Goal: Task Accomplishment & Management: Use online tool/utility

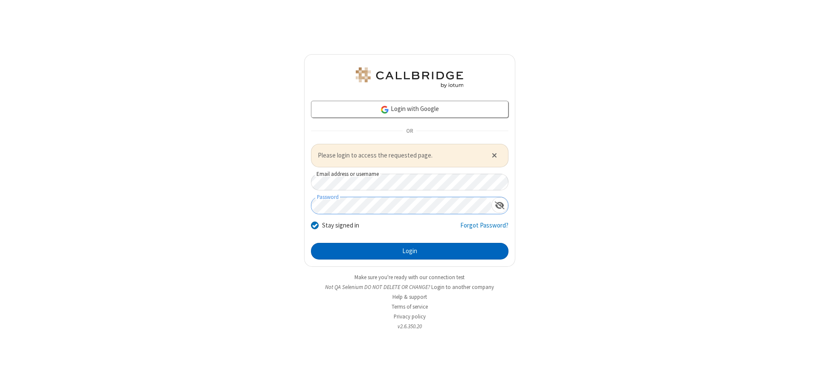
click at [410, 251] on button "Login" at bounding box center [410, 251] width 198 height 17
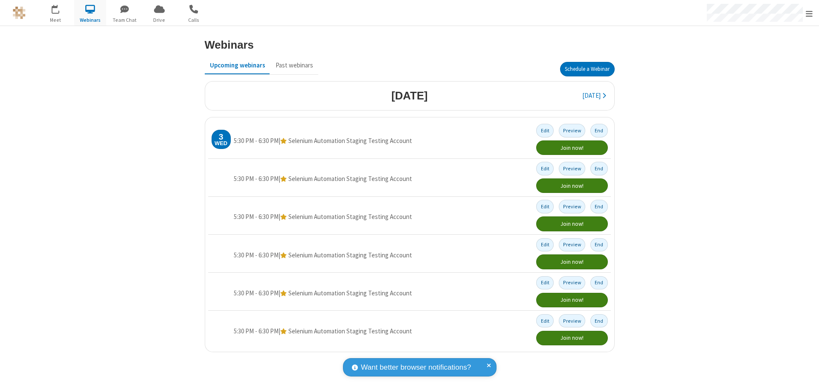
click at [587, 69] on button "Schedule a Webinar" at bounding box center [587, 69] width 55 height 15
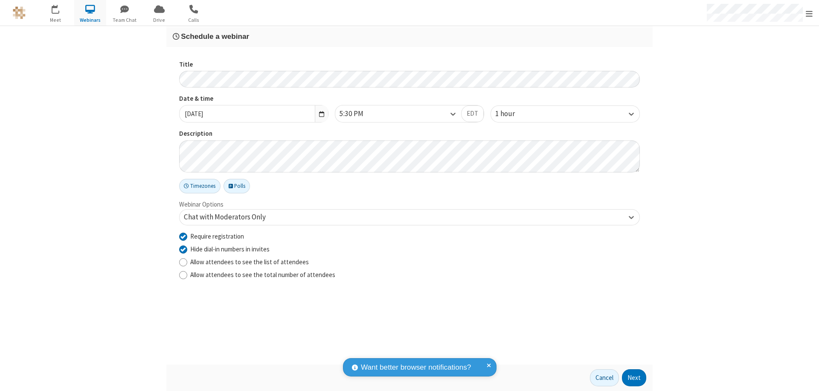
click at [183, 236] on input "Require registration" at bounding box center [183, 236] width 8 height 9
checkbox input "false"
click at [634, 378] on button "Next" at bounding box center [634, 377] width 24 height 17
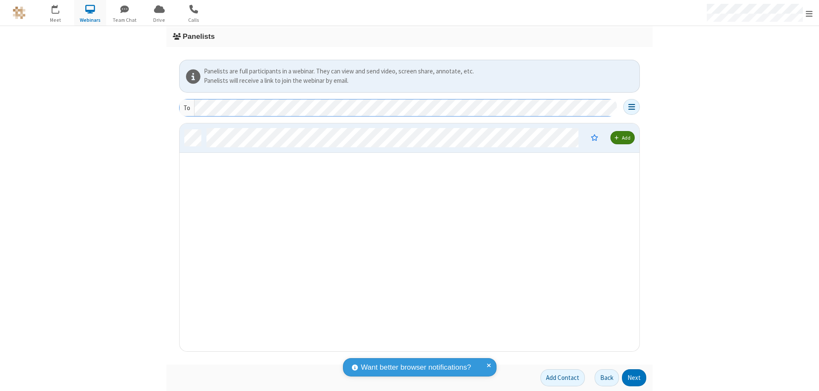
scroll to position [221, 454]
click at [634, 378] on button "Next" at bounding box center [634, 377] width 24 height 17
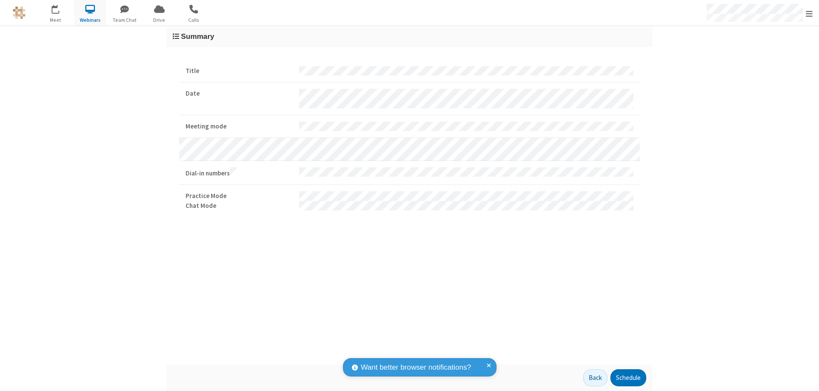
click at [628, 378] on button "Schedule" at bounding box center [629, 377] width 36 height 17
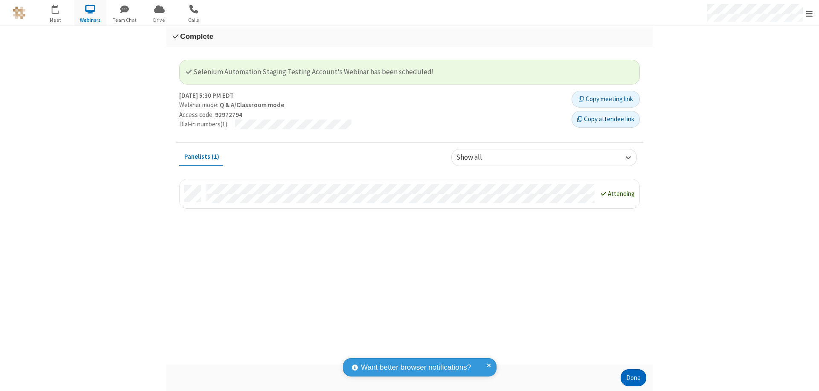
click at [634, 378] on button "Done" at bounding box center [634, 377] width 26 height 17
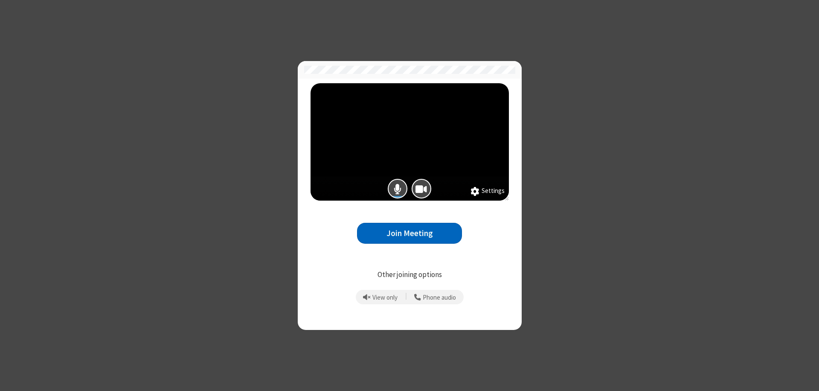
click at [410, 233] on button "Join Meeting" at bounding box center [409, 233] width 105 height 21
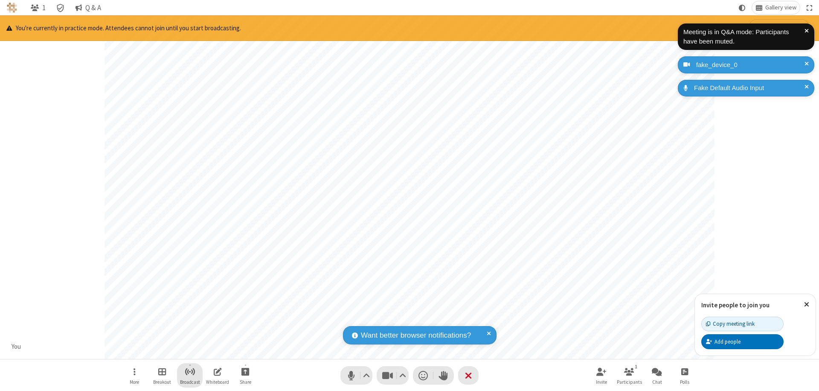
click at [189, 371] on span "Start broadcast" at bounding box center [190, 371] width 11 height 11
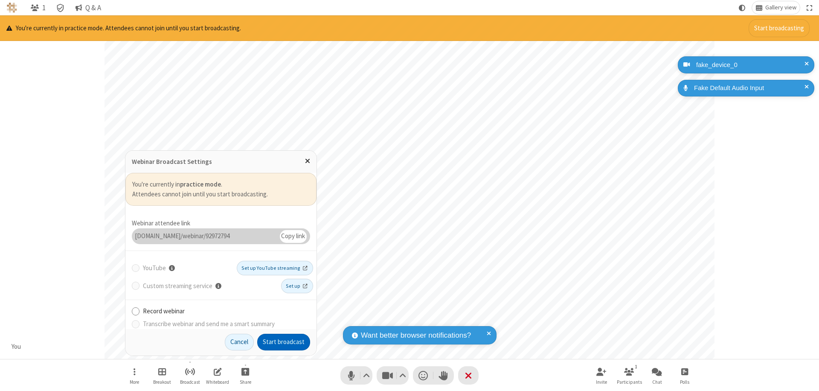
click at [284, 342] on button "Start broadcast" at bounding box center [283, 342] width 53 height 17
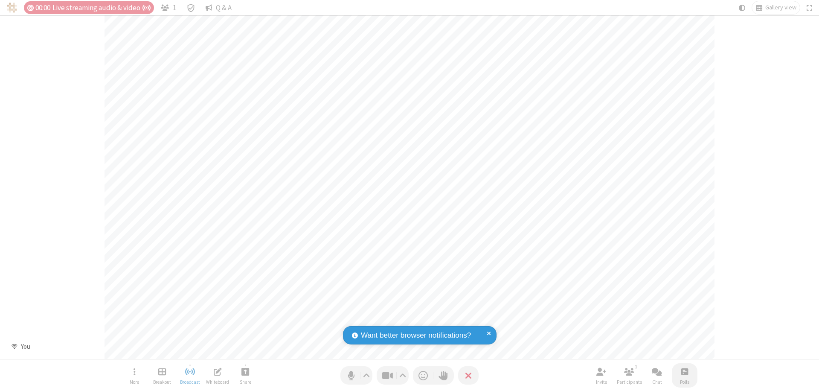
click at [684, 371] on span "Open poll" at bounding box center [684, 371] width 7 height 11
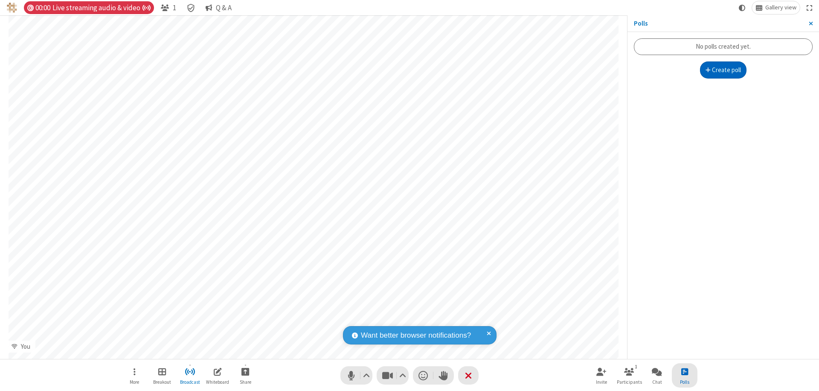
click at [723, 70] on button "Create poll" at bounding box center [723, 69] width 47 height 17
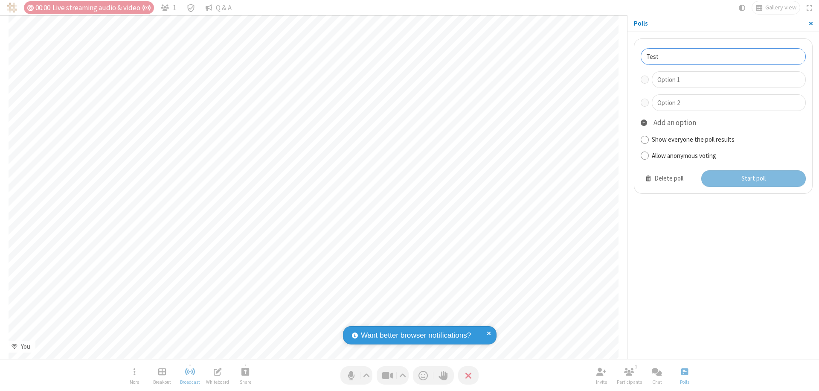
type input "Test"
type input "Yes"
type input "No"
click at [753, 178] on button "Start poll" at bounding box center [753, 178] width 105 height 17
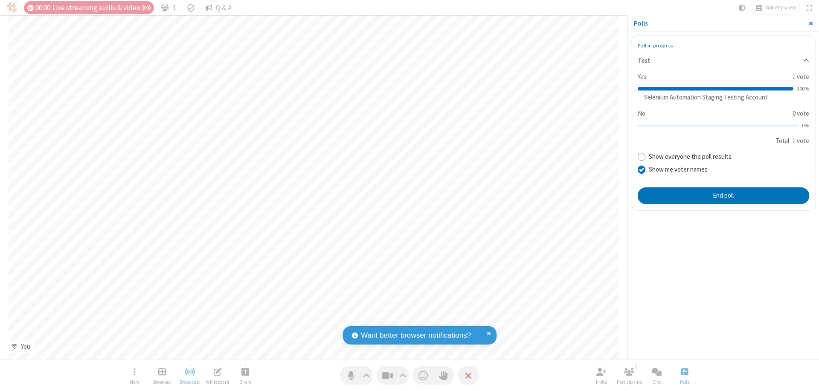
click at [811, 23] on span "Close sidebar" at bounding box center [811, 23] width 4 height 7
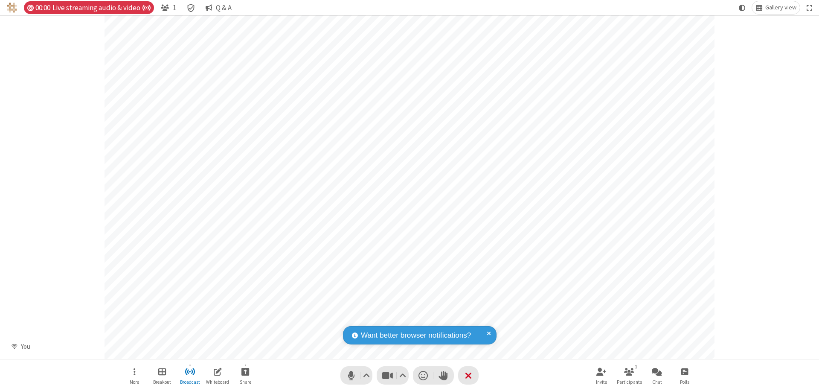
click at [684, 371] on span "Open poll" at bounding box center [684, 371] width 7 height 11
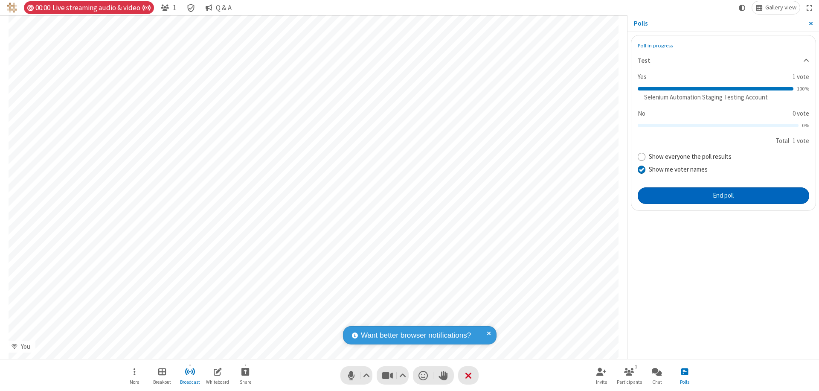
click at [723, 195] on button "End poll" at bounding box center [724, 195] width 172 height 17
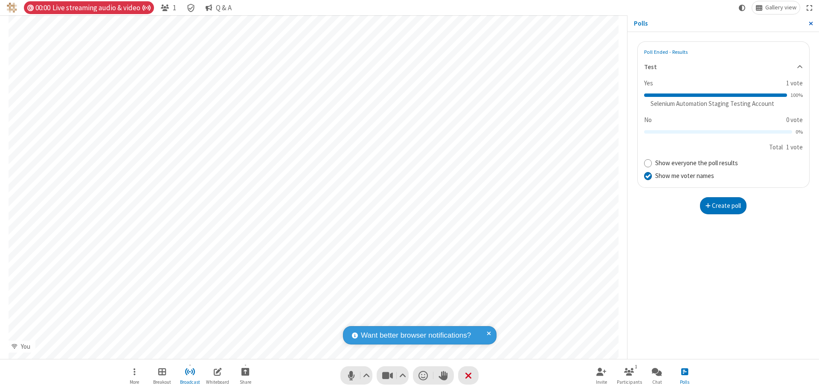
click at [811, 23] on span "Close sidebar" at bounding box center [811, 23] width 4 height 7
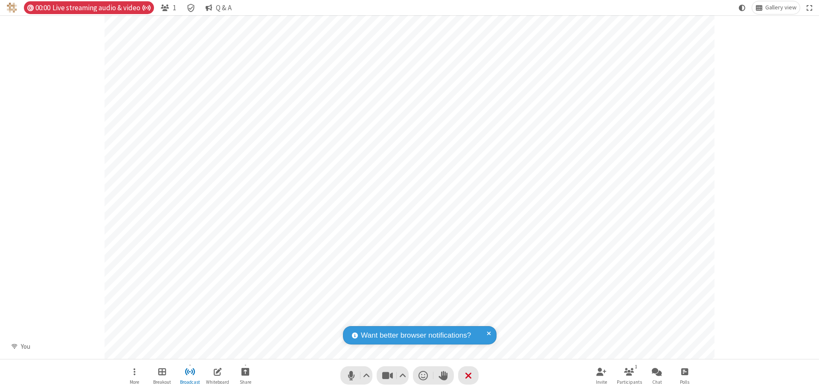
click at [684, 371] on span "Open poll" at bounding box center [684, 371] width 7 height 11
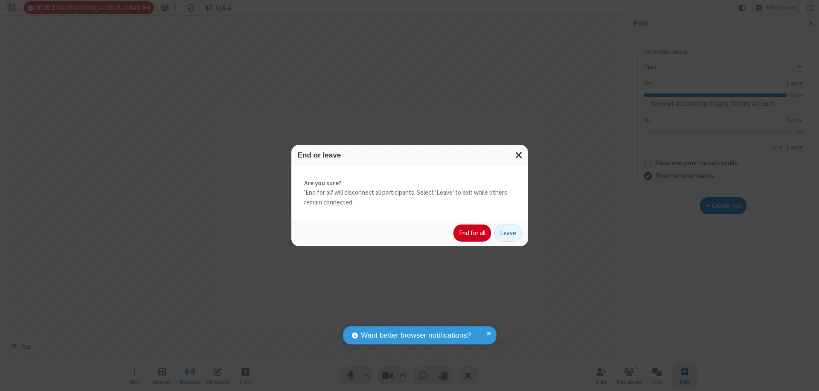
click at [473, 233] on button "End for all" at bounding box center [473, 232] width 38 height 17
